Goal: Find specific page/section: Find specific page/section

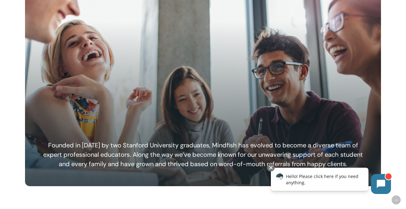
scroll to position [313, 0]
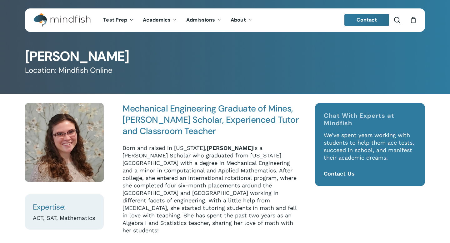
scroll to position [32, 0]
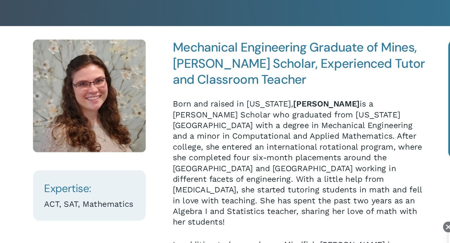
click at [60, 144] on img at bounding box center [64, 110] width 79 height 79
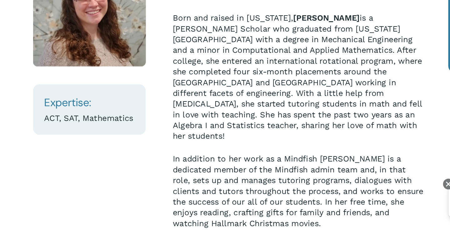
scroll to position [65, 0]
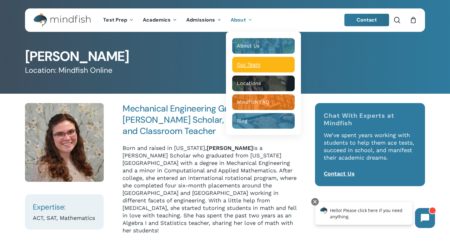
click at [241, 64] on span "Our Team" at bounding box center [248, 65] width 23 height 6
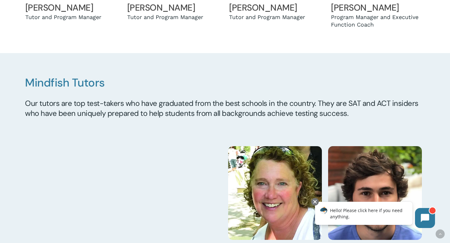
scroll to position [464, 0]
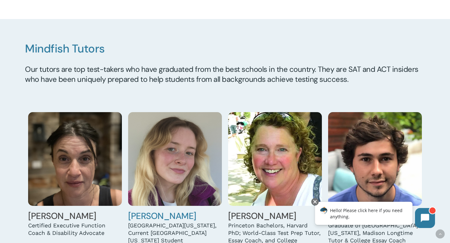
click at [188, 159] on img at bounding box center [175, 159] width 94 height 94
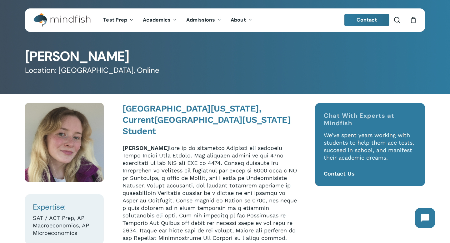
click at [219, 168] on p "[PERSON_NAME]" at bounding box center [211, 223] width 177 height 158
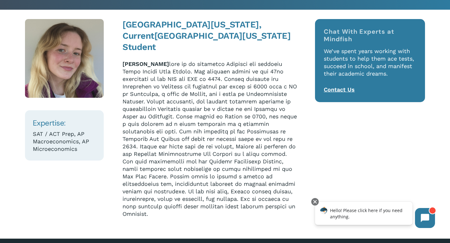
scroll to position [88, 0]
